Goal: Task Accomplishment & Management: Manage account settings

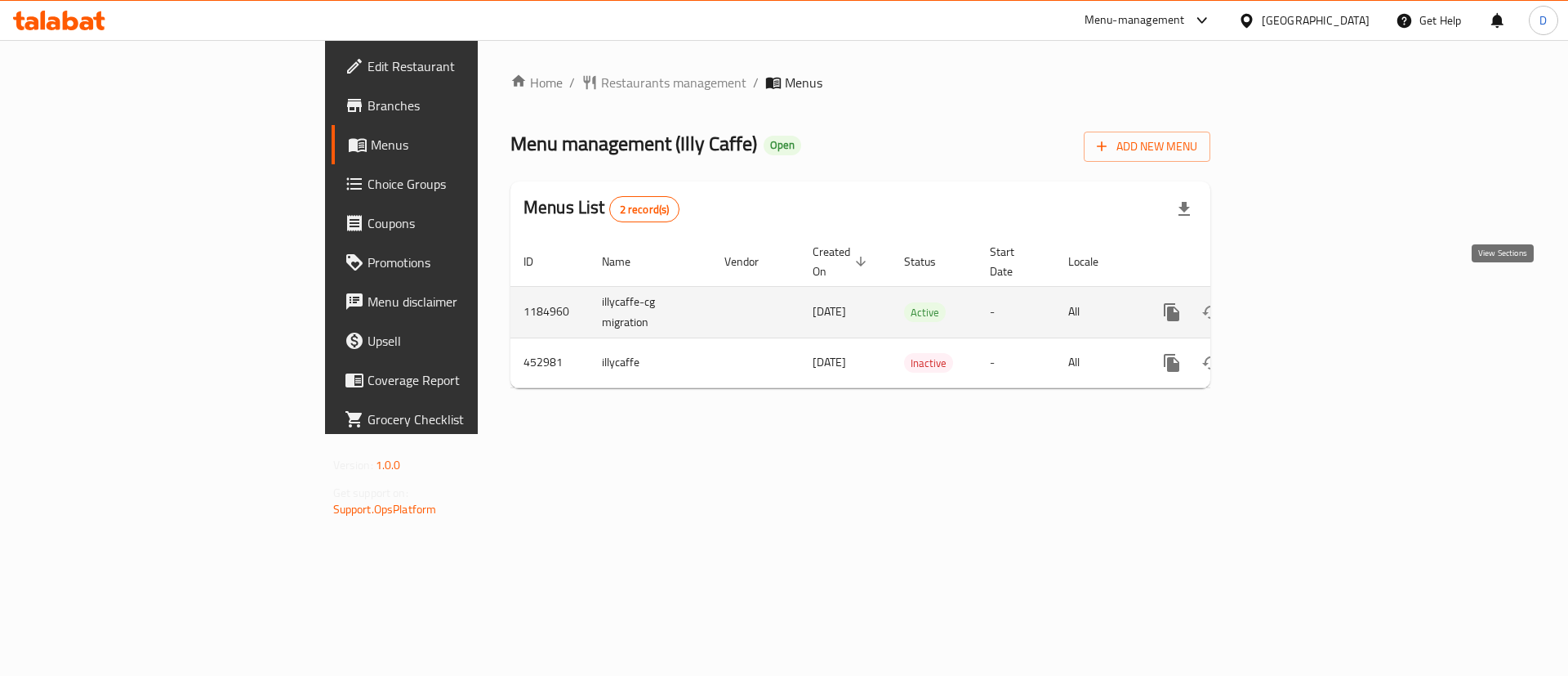
click at [1297, 304] on icon "enhanced table" at bounding box center [1289, 312] width 15 height 15
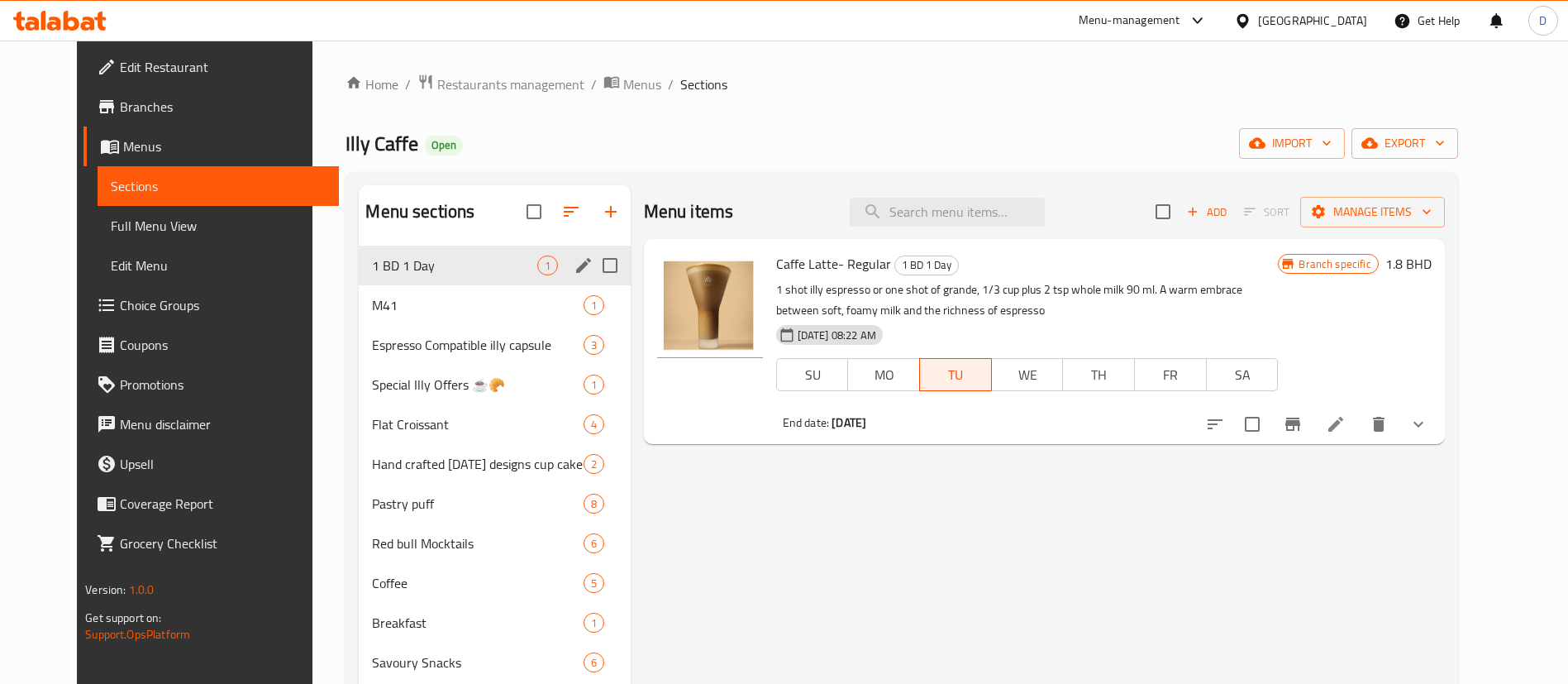
click at [593, 260] on input "Menu sections" at bounding box center [609, 264] width 34 height 34
checkbox input "true"
click at [524, 206] on icon "button" at bounding box center [531, 211] width 15 height 15
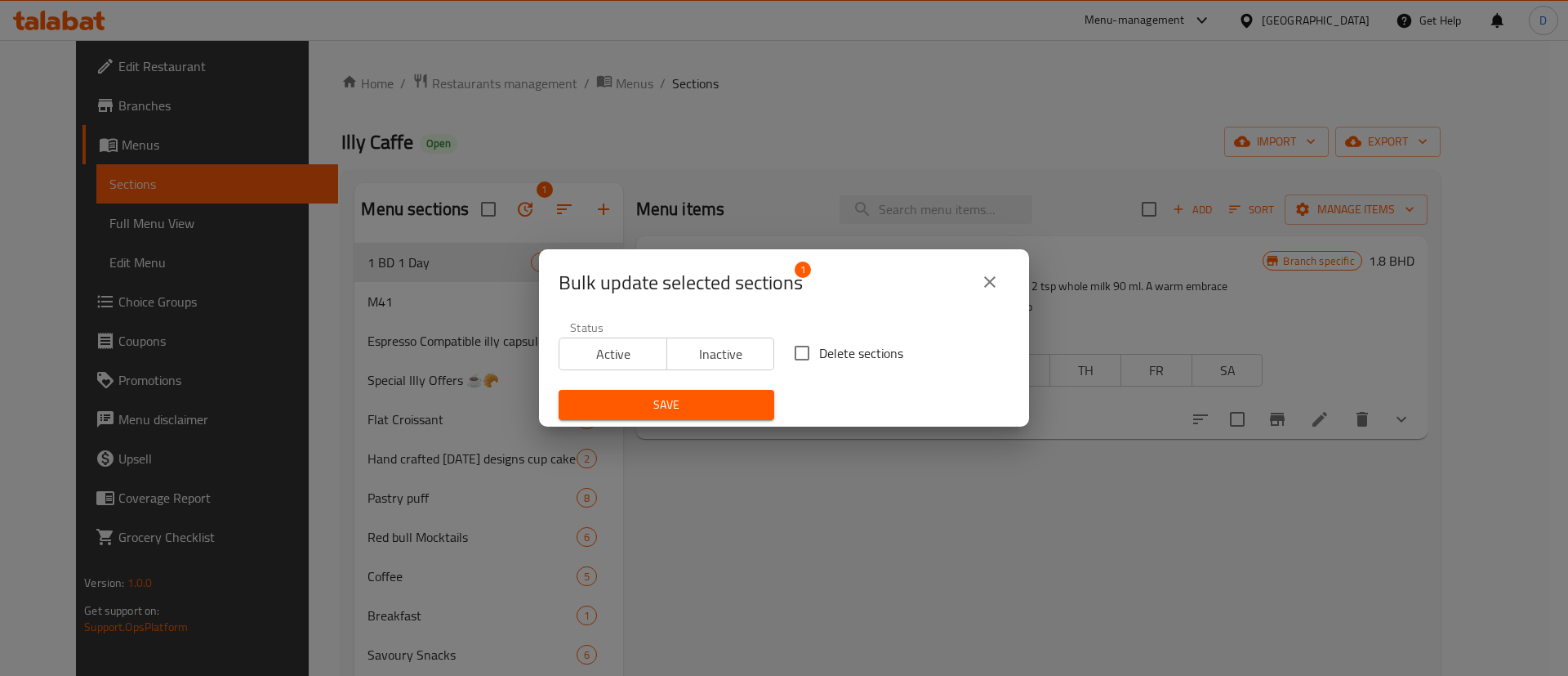
drag, startPoint x: 699, startPoint y: 359, endPoint x: 709, endPoint y: 368, distance: 13.5
click at [700, 358] on span "Inactive" at bounding box center [721, 354] width 95 height 24
click at [725, 392] on button "Save" at bounding box center [667, 405] width 216 height 30
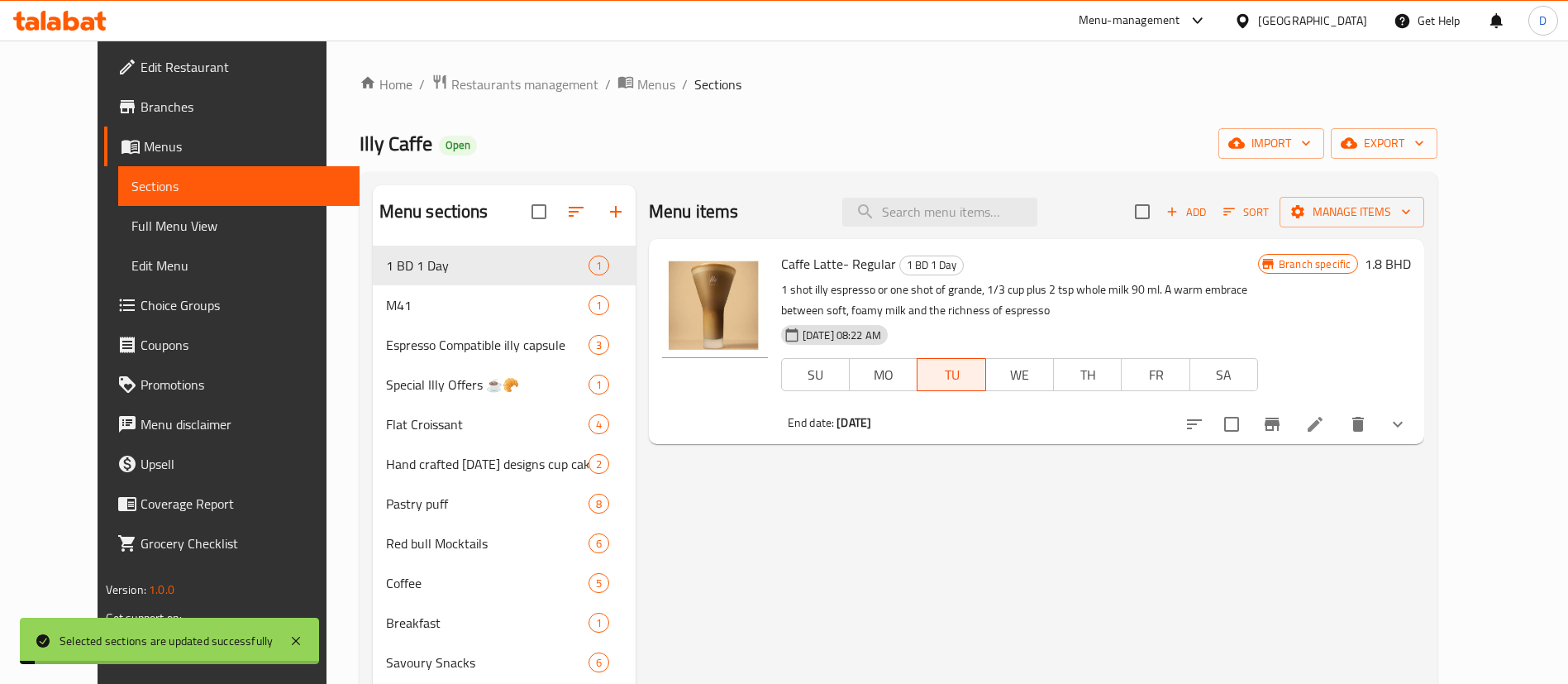
click at [472, 141] on div "Illy Caffe Open import export" at bounding box center [898, 144] width 1079 height 30
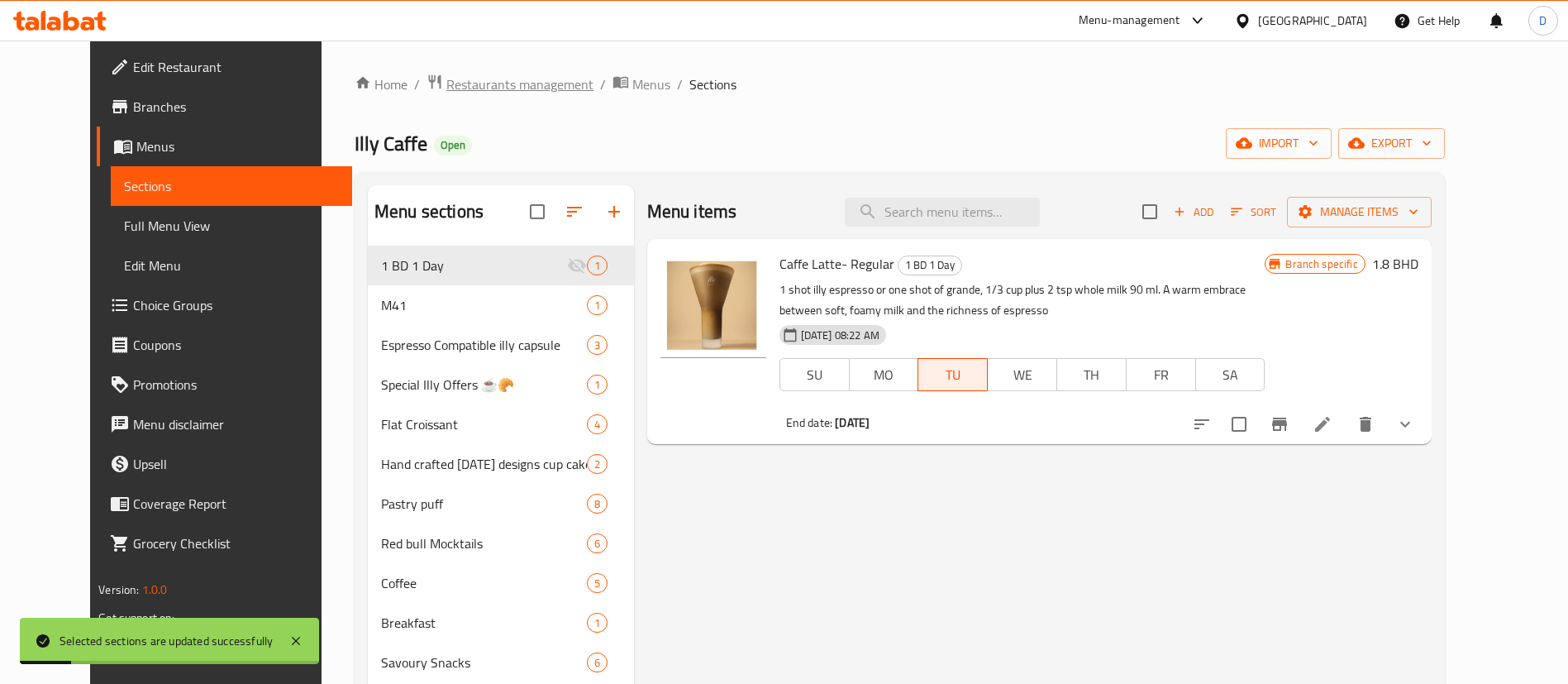
click at [447, 88] on span "Restaurants management" at bounding box center [520, 85] width 147 height 20
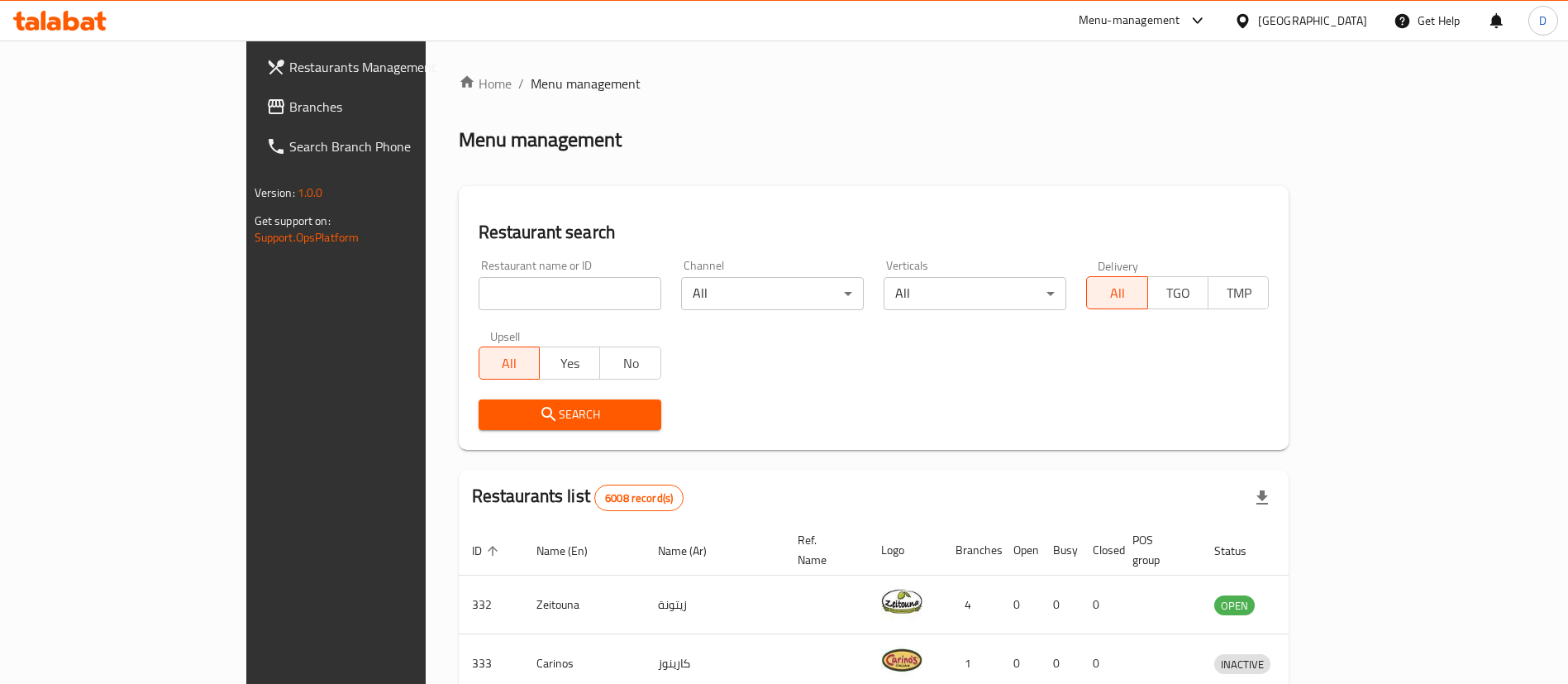
drag, startPoint x: 499, startPoint y: 275, endPoint x: 508, endPoint y: 297, distance: 23.8
click at [501, 285] on div "Restaurant name or ID Restaurant name or ID" at bounding box center [570, 285] width 183 height 50
click at [509, 297] on input "search" at bounding box center [570, 293] width 183 height 33
click at [546, 294] on input "search" at bounding box center [570, 293] width 183 height 33
click at [478, 285] on input "search" at bounding box center [570, 293] width 183 height 33
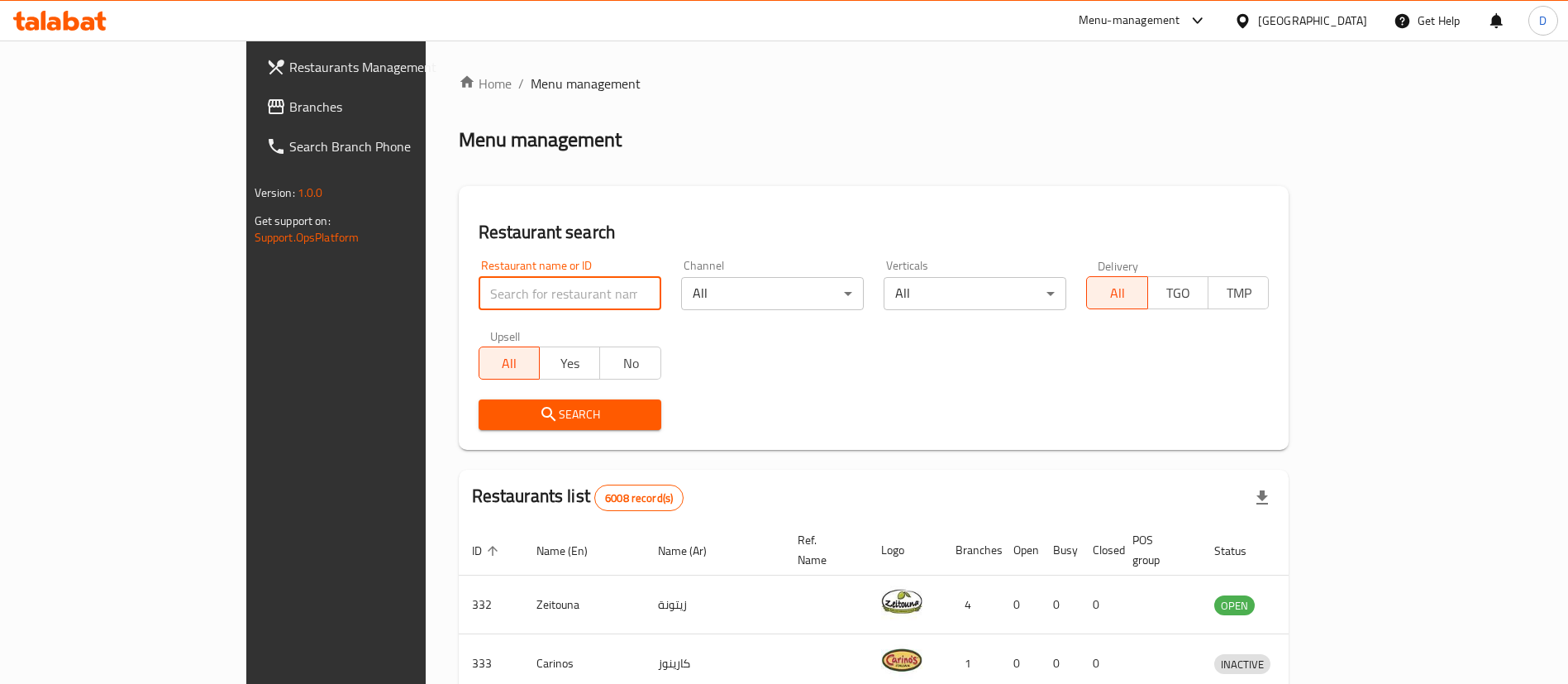
click at [478, 285] on input "search" at bounding box center [570, 293] width 183 height 33
paste input "Burger Alsada"
type input "Burger Alsada"
click button "Search" at bounding box center [570, 415] width 183 height 30
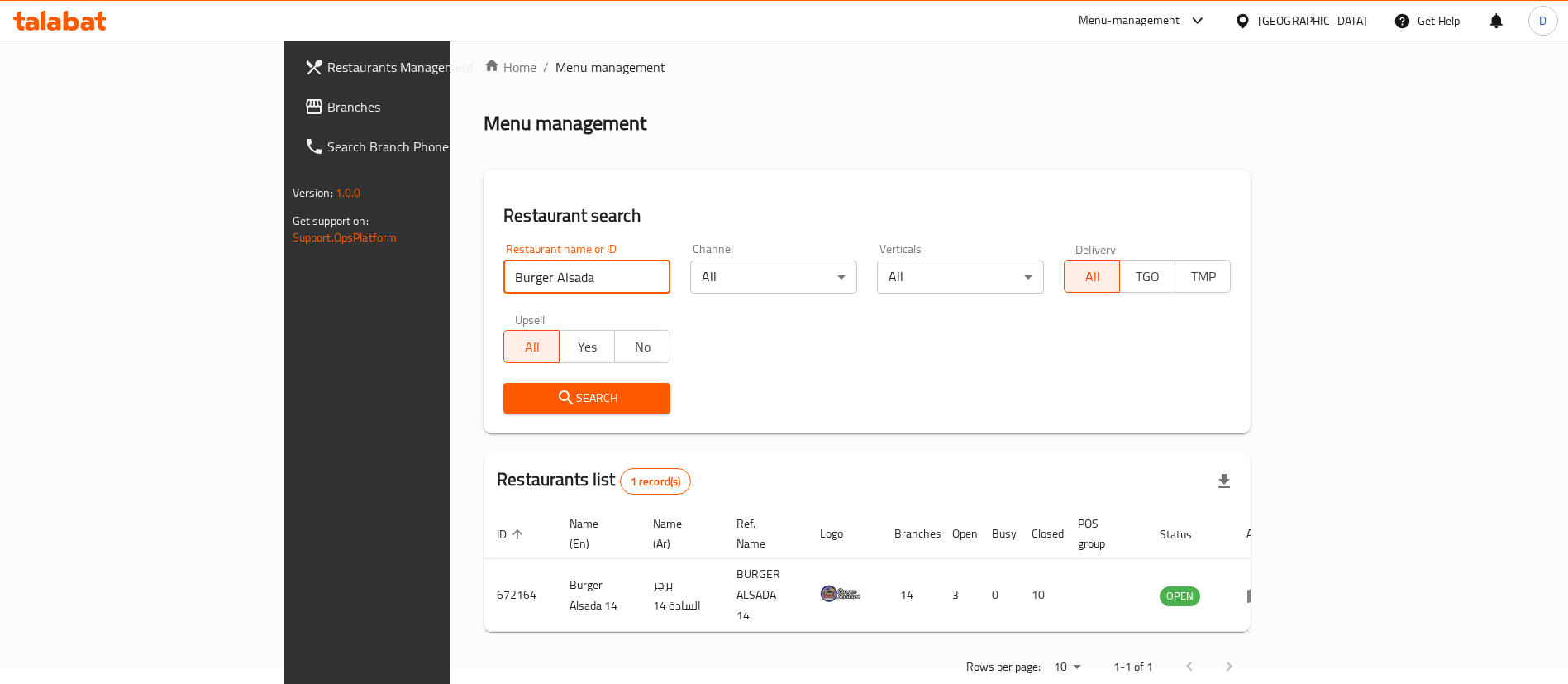
scroll to position [22, 0]
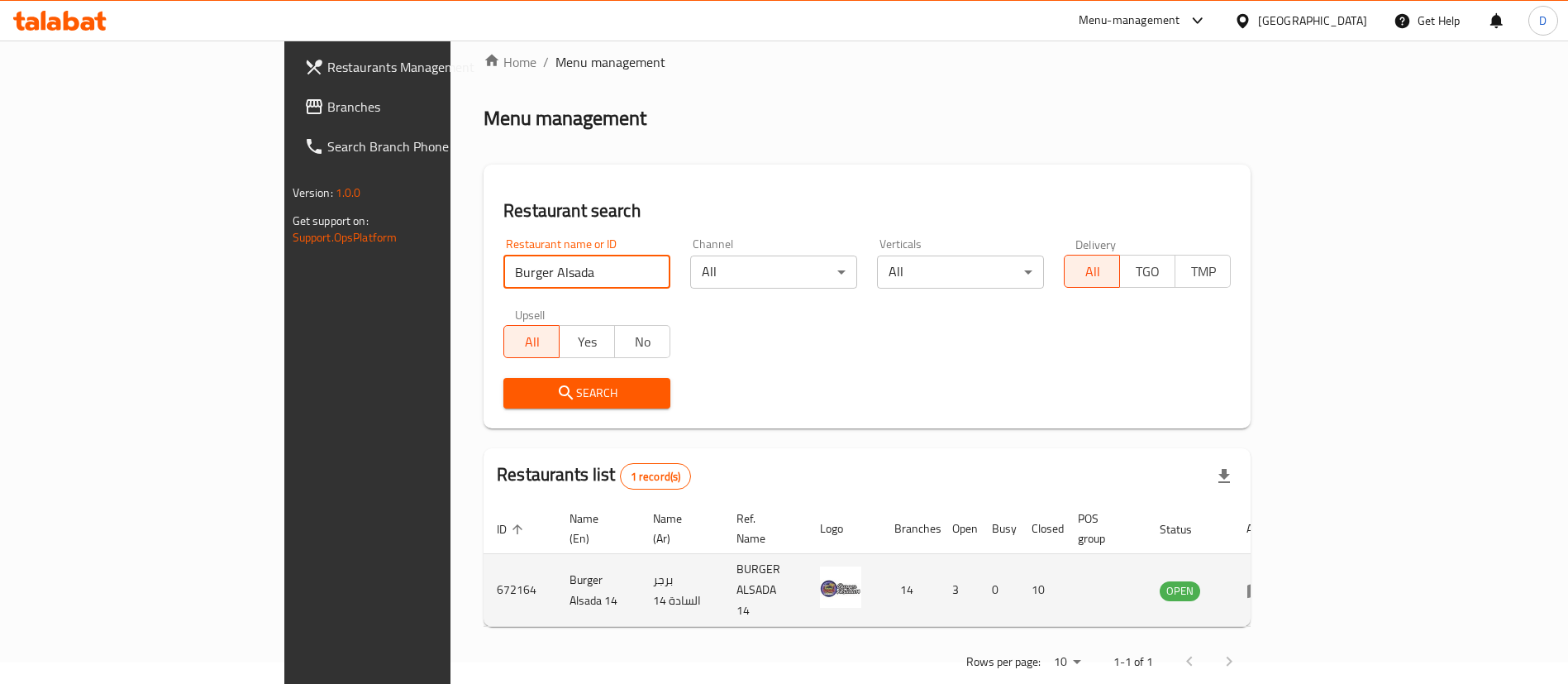
click at [1267, 580] on icon "enhanced table" at bounding box center [1257, 590] width 20 height 20
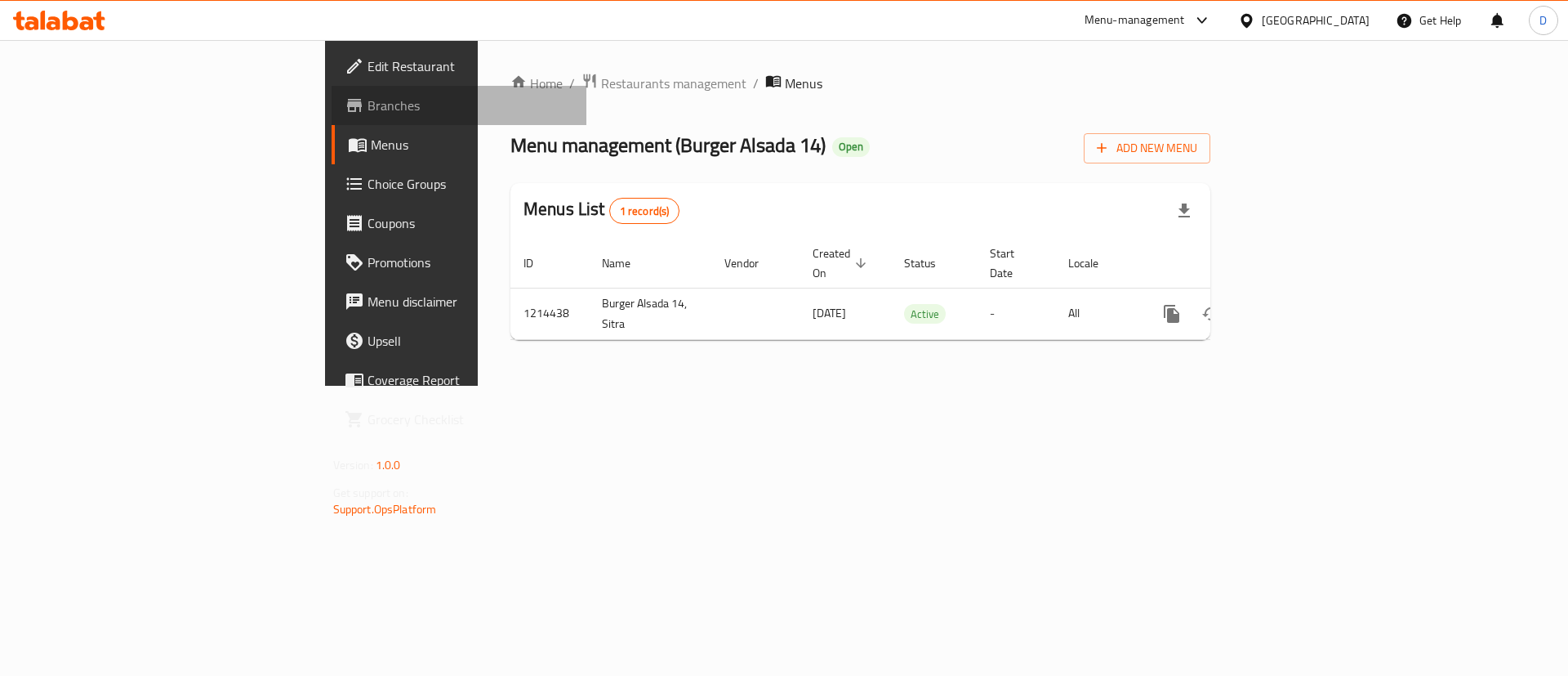
click at [367, 101] on span "Branches" at bounding box center [470, 105] width 206 height 20
